Goal: Find specific page/section: Find specific page/section

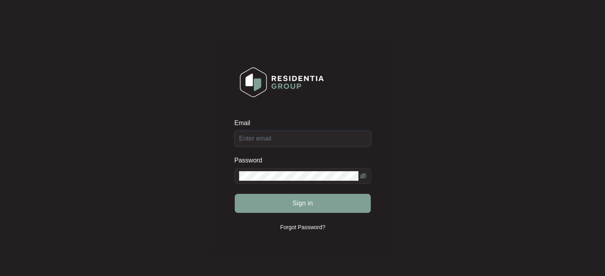
click at [264, 138] on input "Email" at bounding box center [302, 139] width 137 height 16
type input "[EMAIL_ADDRESS][DOMAIN_NAME]"
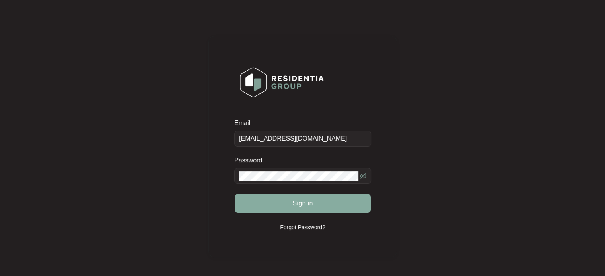
click at [302, 205] on span "Sign in" at bounding box center [302, 204] width 21 height 10
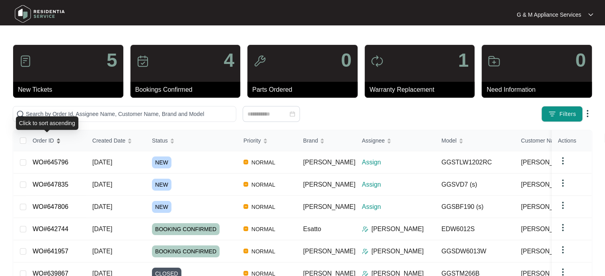
click at [48, 138] on span "Order ID" at bounding box center [43, 140] width 21 height 9
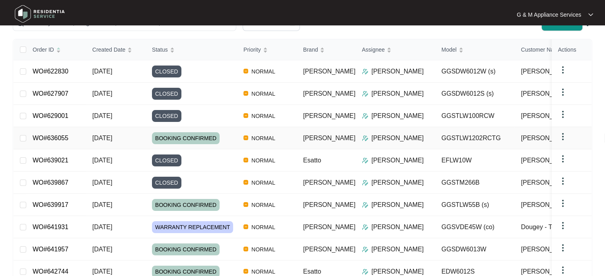
scroll to position [137, 0]
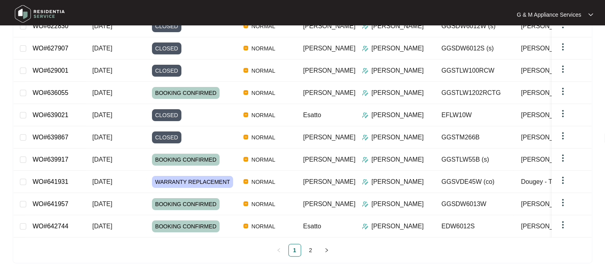
click at [312, 250] on link "2" at bounding box center [311, 251] width 12 height 12
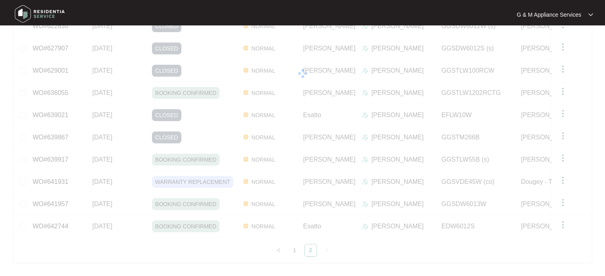
scroll to position [29, 0]
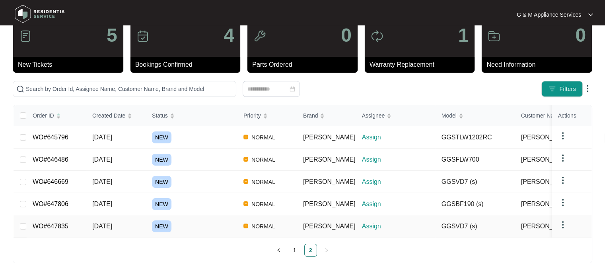
click at [52, 223] on link "WO#647835" at bounding box center [51, 226] width 36 height 7
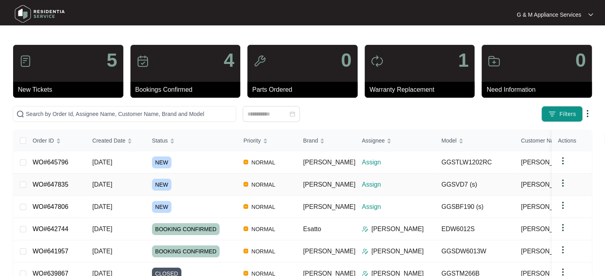
click at [541, 187] on span "[PERSON_NAME]-..." at bounding box center [551, 185] width 60 height 10
click at [49, 184] on link "WO#647835" at bounding box center [51, 184] width 36 height 7
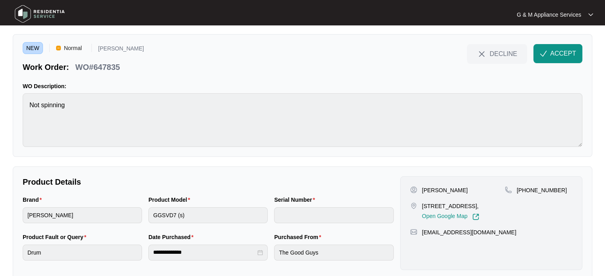
scroll to position [36, 0]
